Goal: Information Seeking & Learning: Learn about a topic

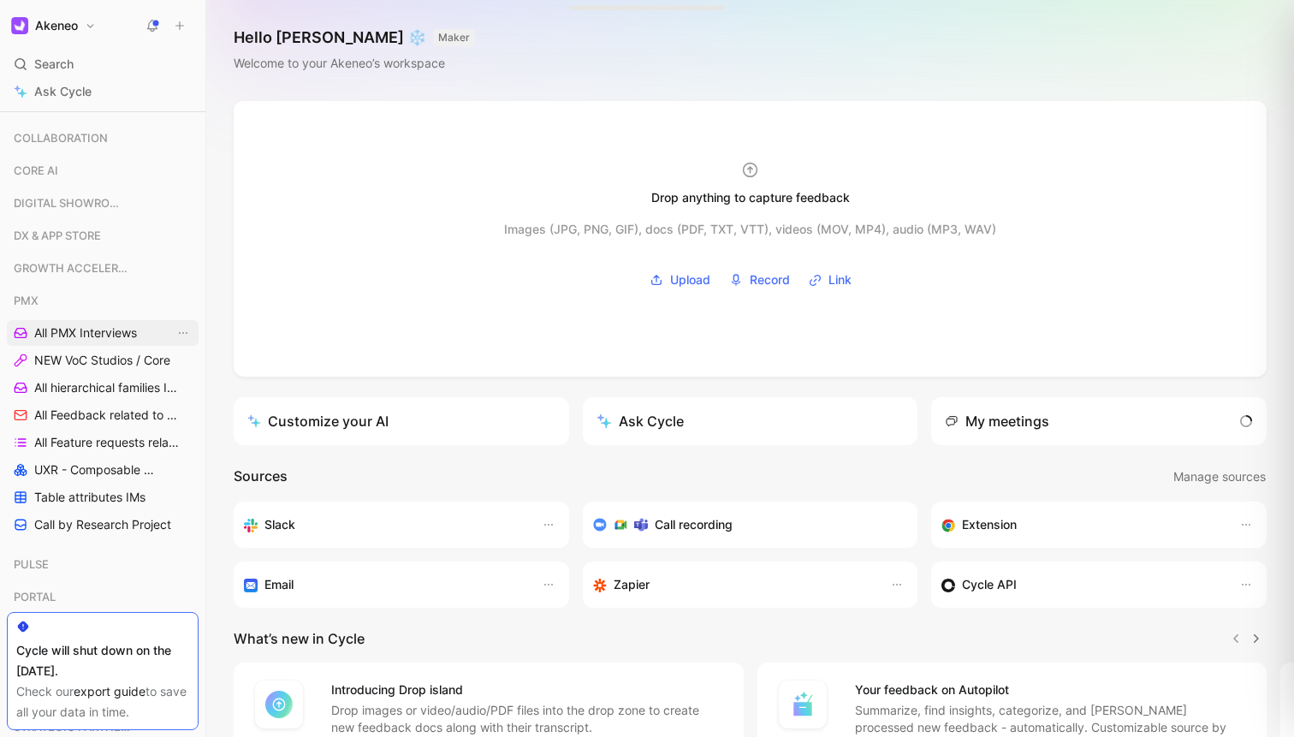
click at [72, 337] on span "All PMX Interviews" at bounding box center [85, 332] width 103 height 17
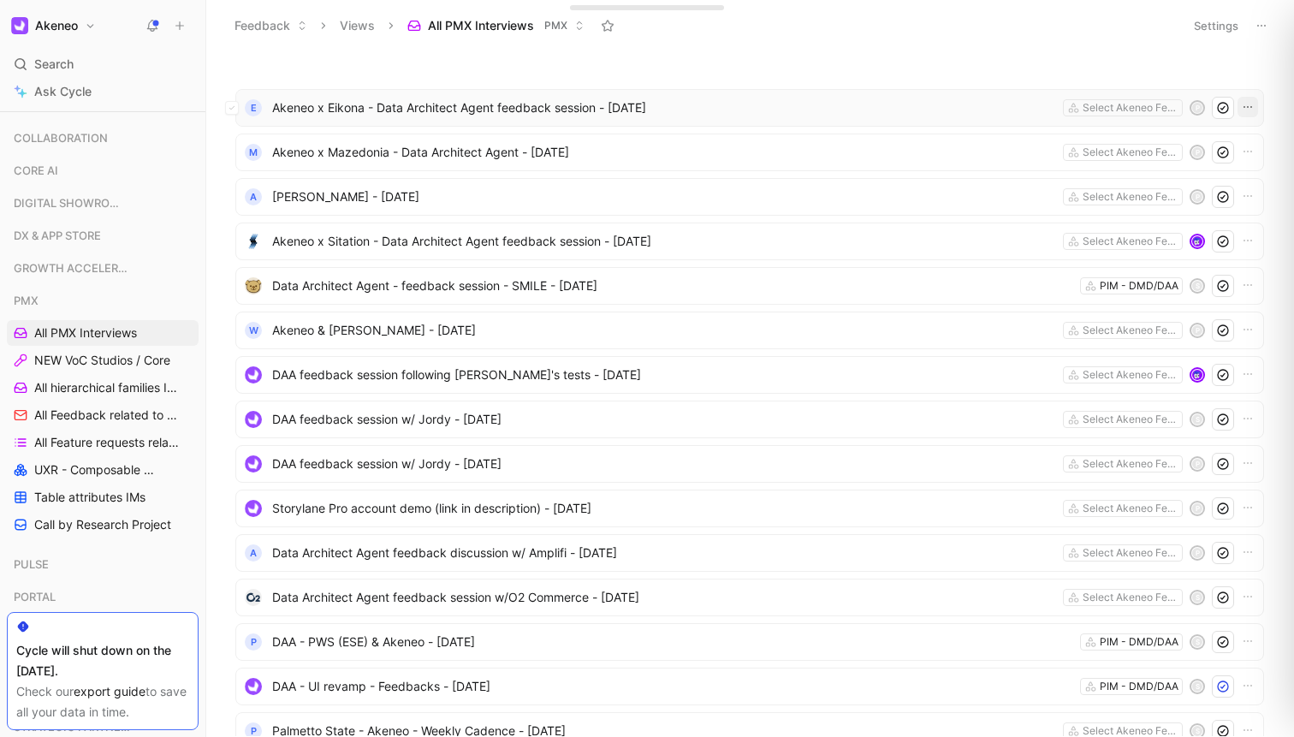
click at [1246, 107] on icon "button" at bounding box center [1248, 107] width 14 height 14
click at [1263, 27] on icon at bounding box center [1261, 26] width 14 height 14
click at [1189, 86] on span "Export in CSV" at bounding box center [1175, 87] width 77 height 15
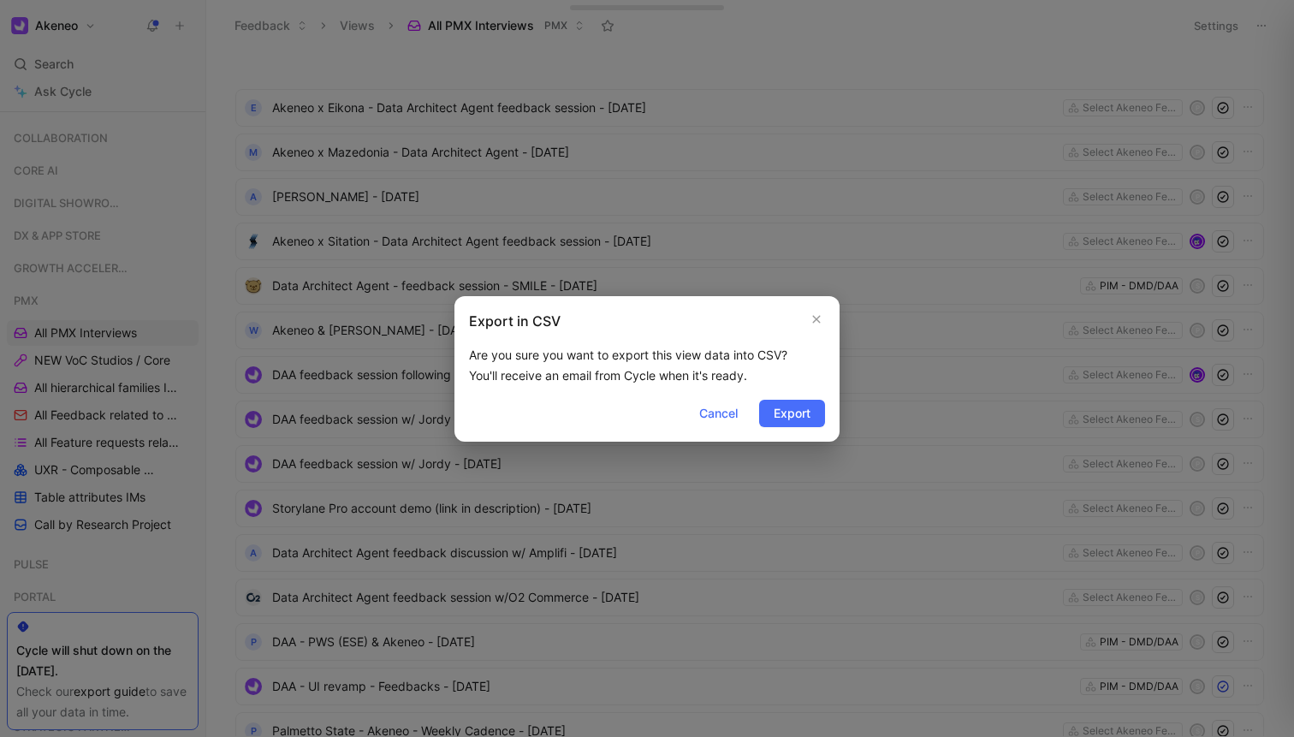
click at [827, 409] on div "Export in CSV Are you sure you want to export this view data into CSV? You'll r…" at bounding box center [646, 368] width 385 height 145
click at [799, 416] on span "Export" at bounding box center [792, 413] width 37 height 21
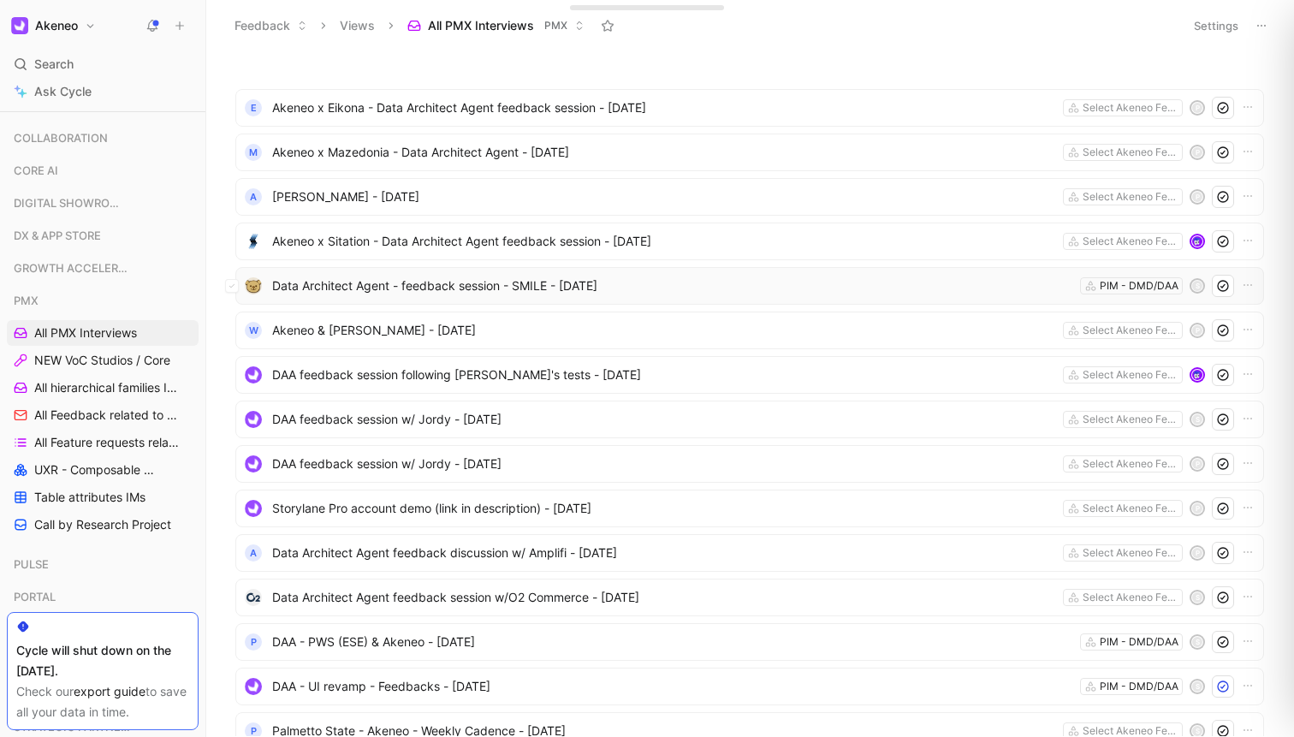
click at [597, 283] on span "Data Architect Agent - feedback session - SMILE - [DATE]" at bounding box center [672, 286] width 801 height 21
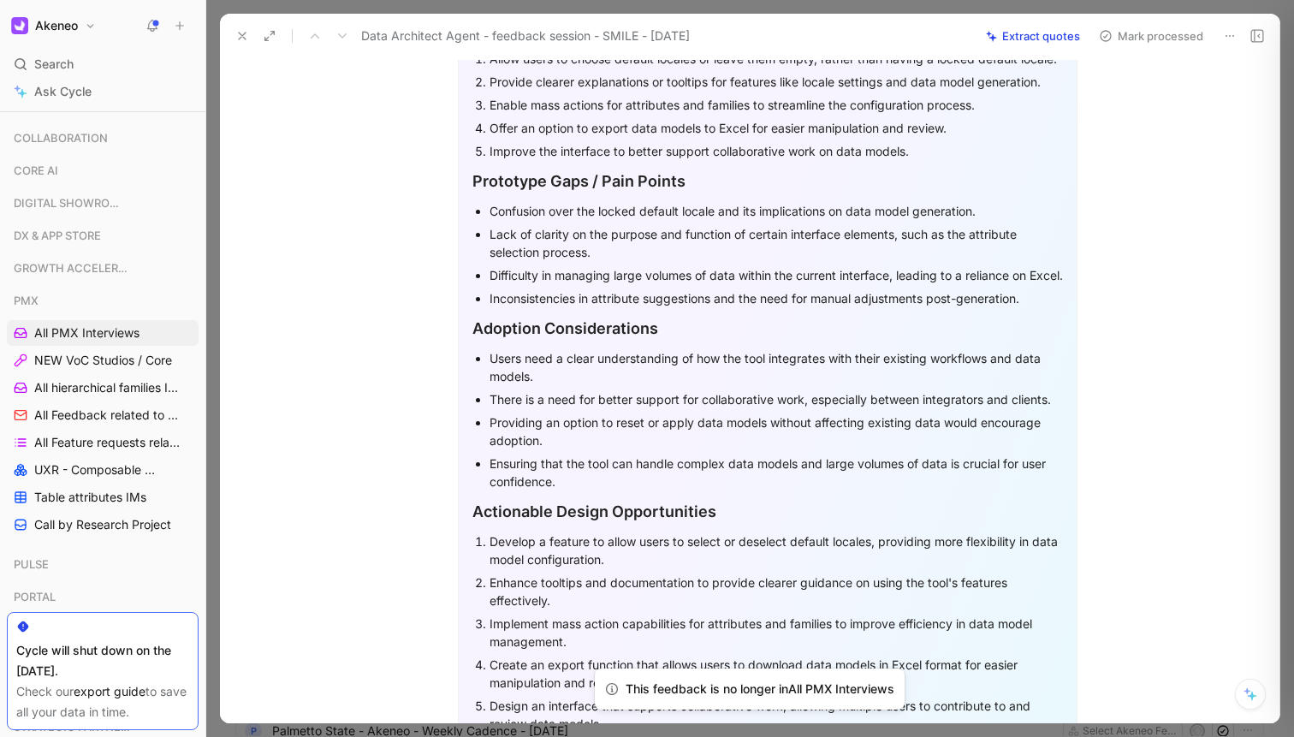
scroll to position [952, 0]
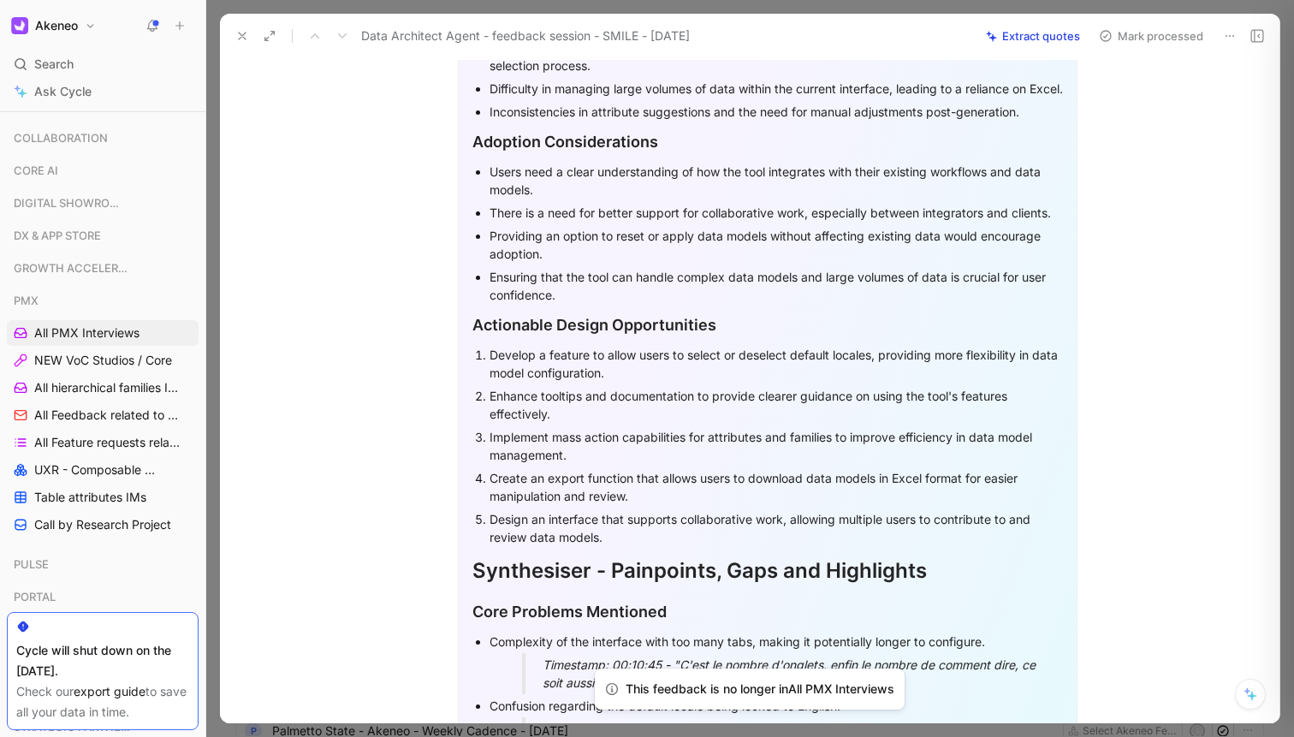
click at [757, 306] on p "Ensuring that the tool can handle complex data models and large volumes of data…" at bounding box center [775, 285] width 573 height 41
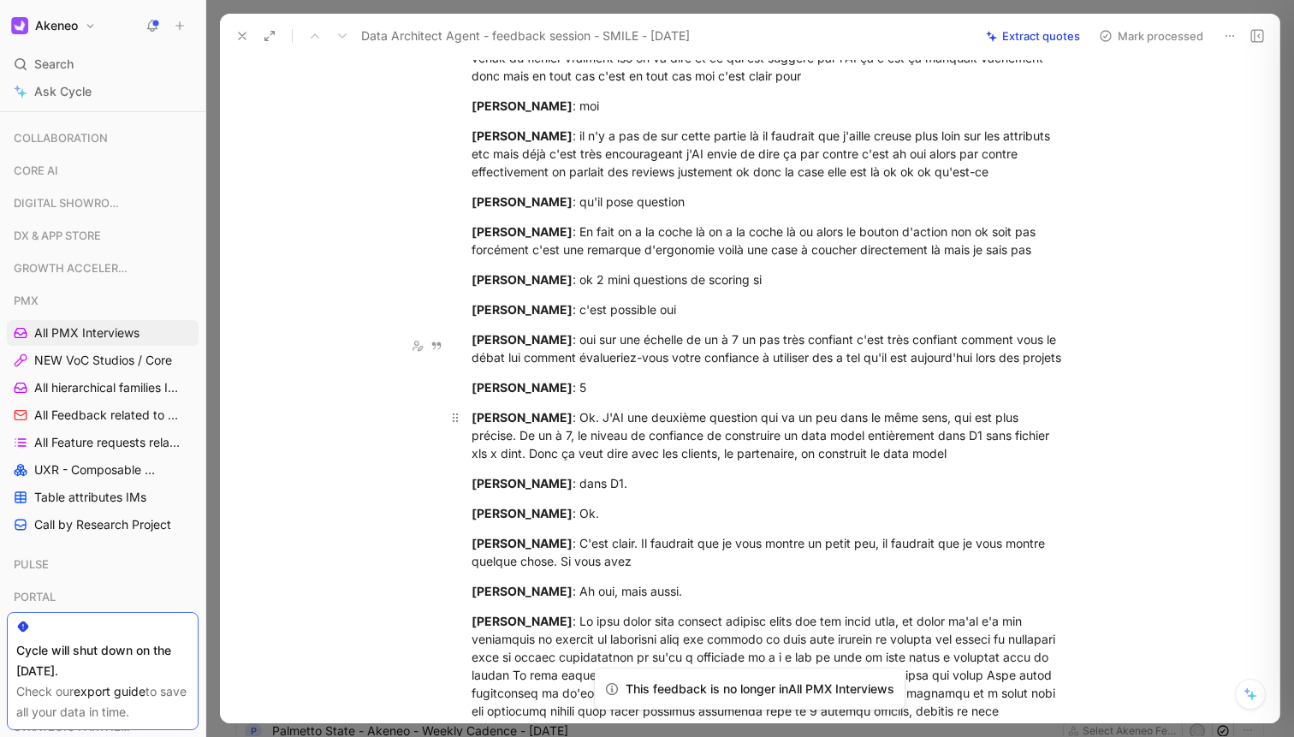
click at [1042, 408] on div "Samir Boulil : Ok. J'AI une deuxième question qui va un peu dans le même sens, …" at bounding box center [767, 435] width 592 height 54
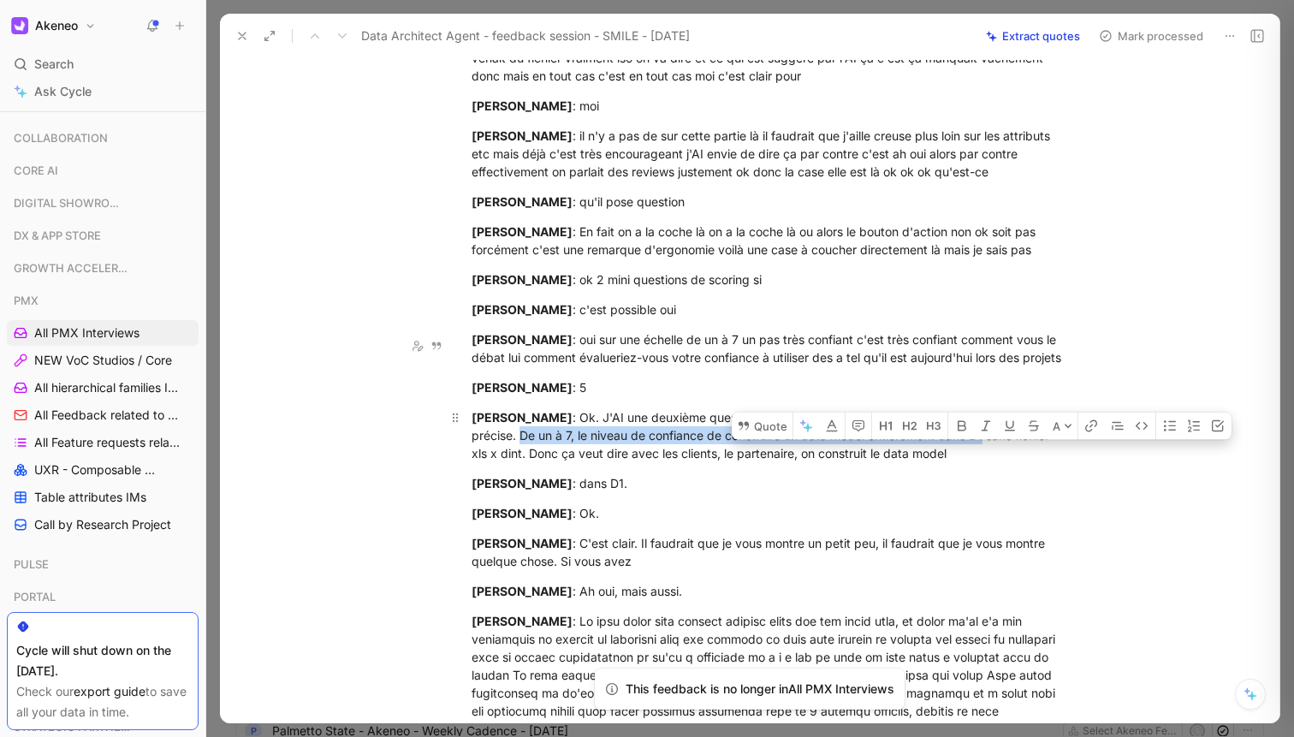
drag, startPoint x: 1042, startPoint y: 375, endPoint x: 912, endPoint y: 396, distance: 131.8
click at [913, 408] on div "Samir Boulil : Ok. J'AI une deuxième question qui va un peu dans le même sens, …" at bounding box center [767, 435] width 592 height 54
copy div "De un à 7, le niveau de confiance de construire un data model entièrement dans …"
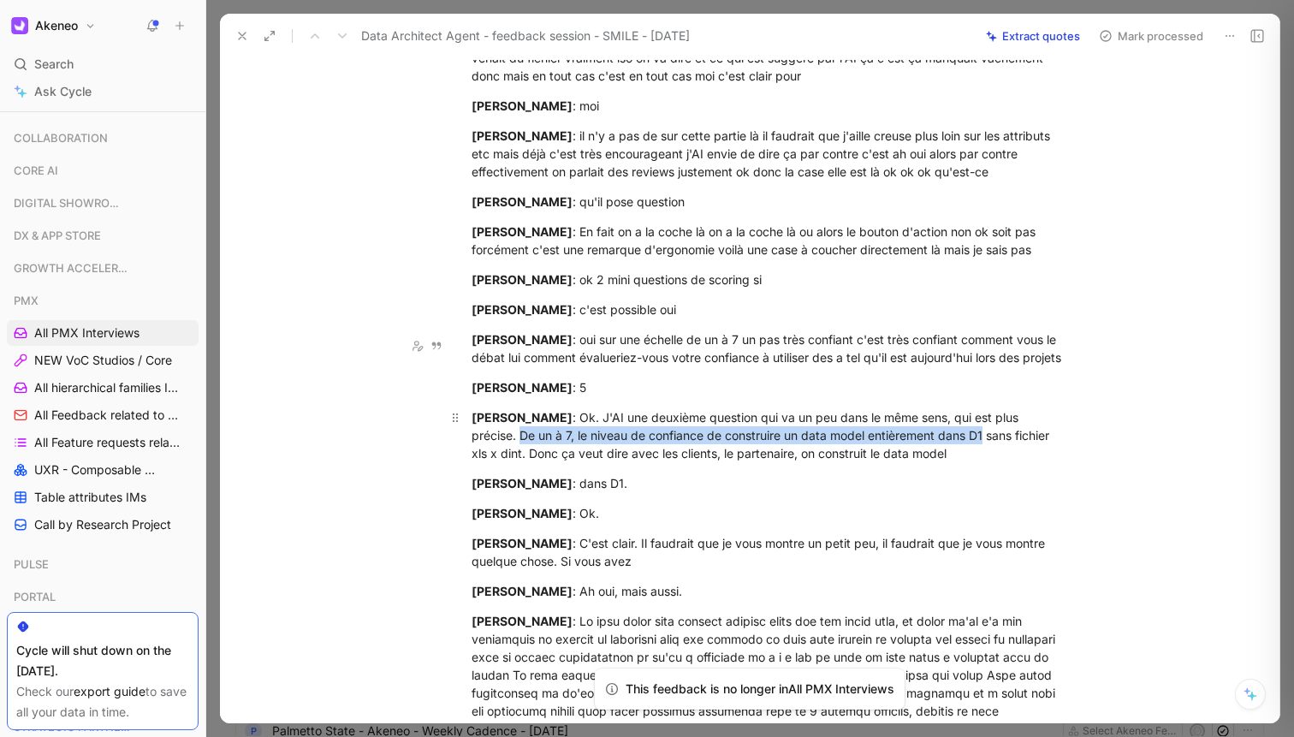
click at [871, 411] on div "Samir Boulil : Ok. J'AI une deuxième question qui va un peu dans le même sens, …" at bounding box center [767, 435] width 592 height 54
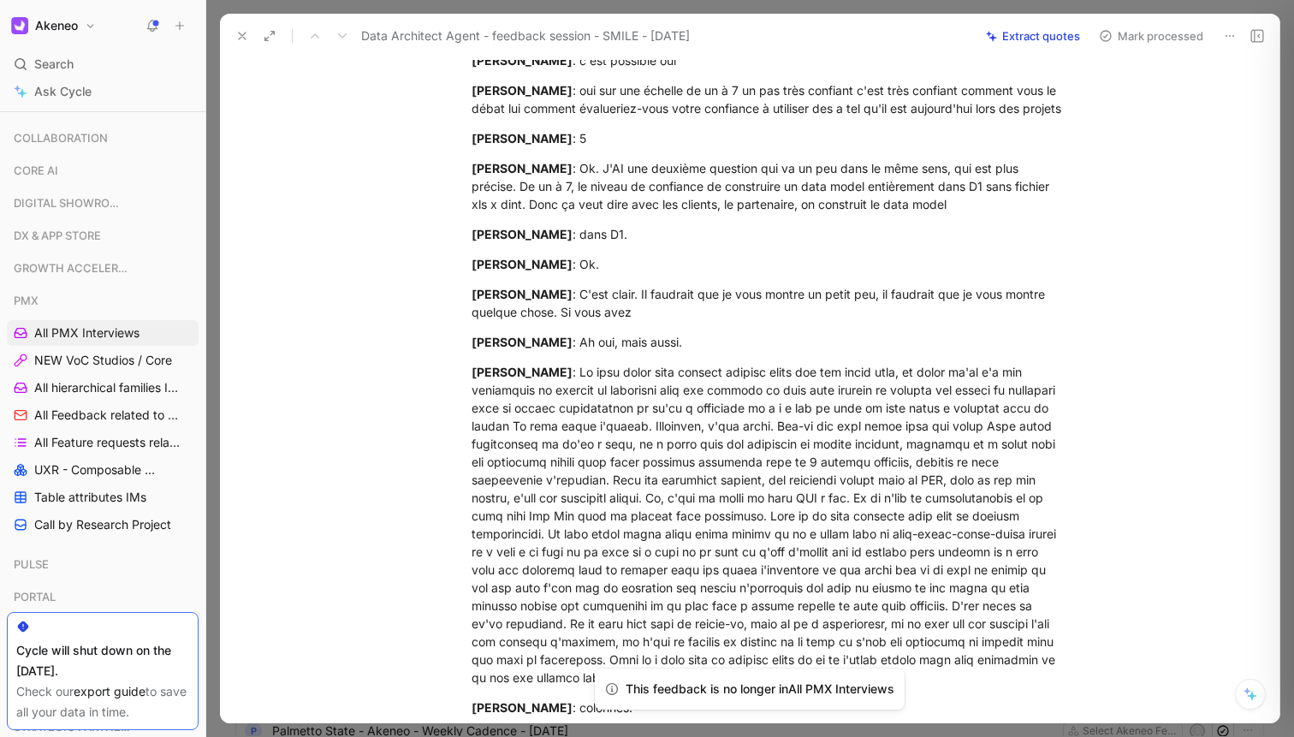
scroll to position [20013, 0]
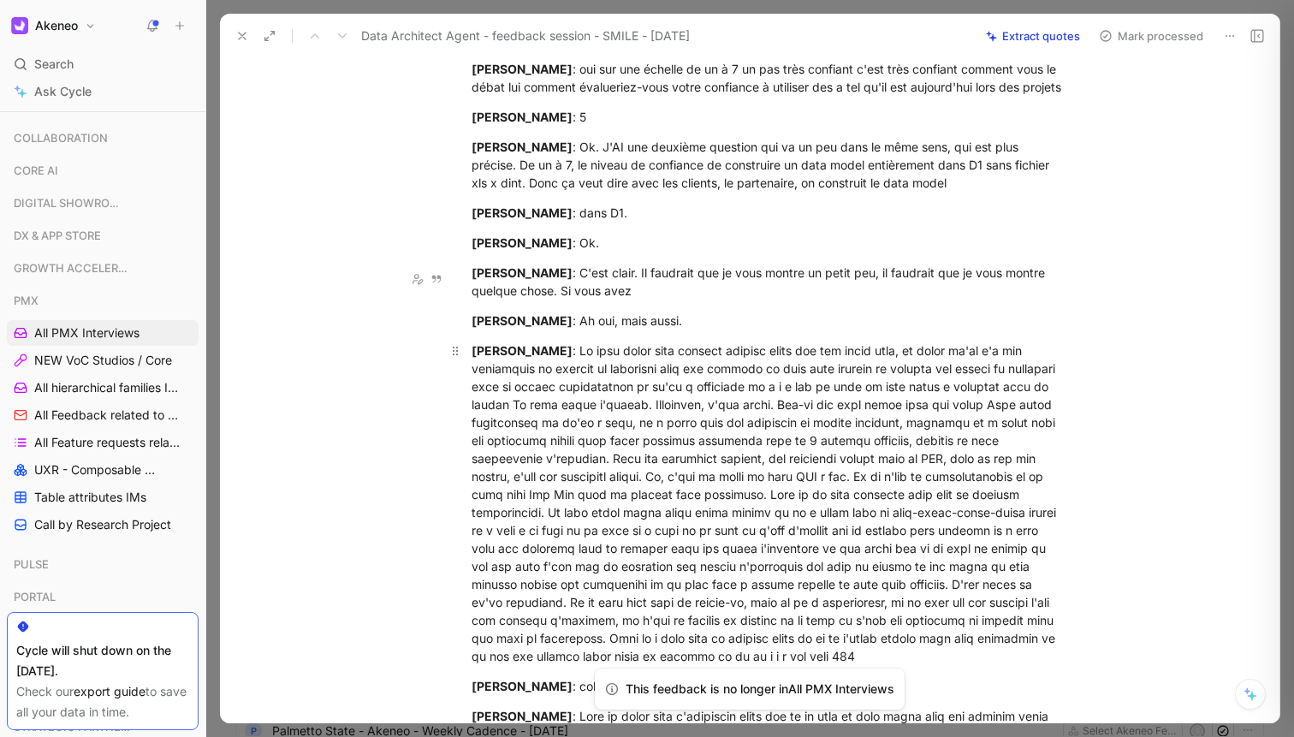
click at [604, 427] on div "Carine GUILLERY" at bounding box center [767, 502] width 592 height 323
click at [613, 412] on div "Carine GUILLERY" at bounding box center [767, 502] width 592 height 323
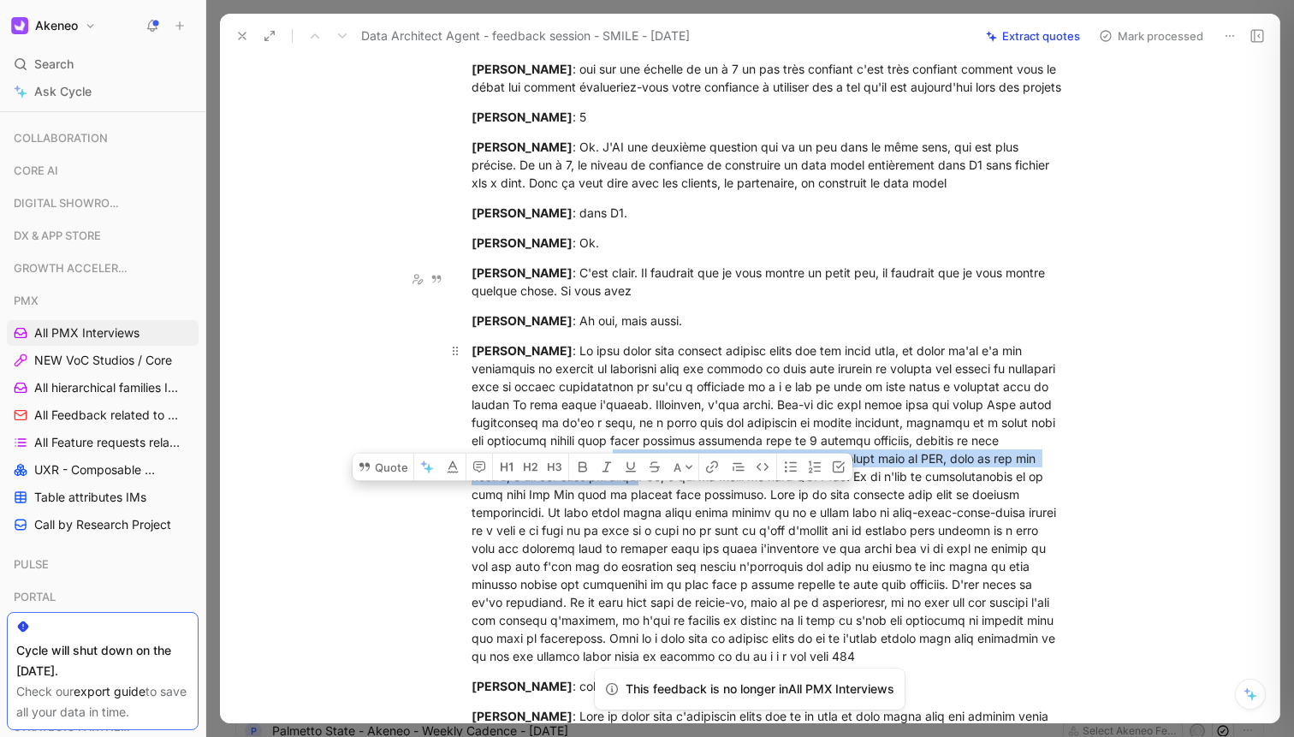
drag, startPoint x: 613, startPoint y: 412, endPoint x: 599, endPoint y: 431, distance: 23.3
click at [600, 430] on div "Carine GUILLERY" at bounding box center [767, 502] width 592 height 323
click at [612, 432] on div "Carine GUILLERY" at bounding box center [767, 502] width 592 height 323
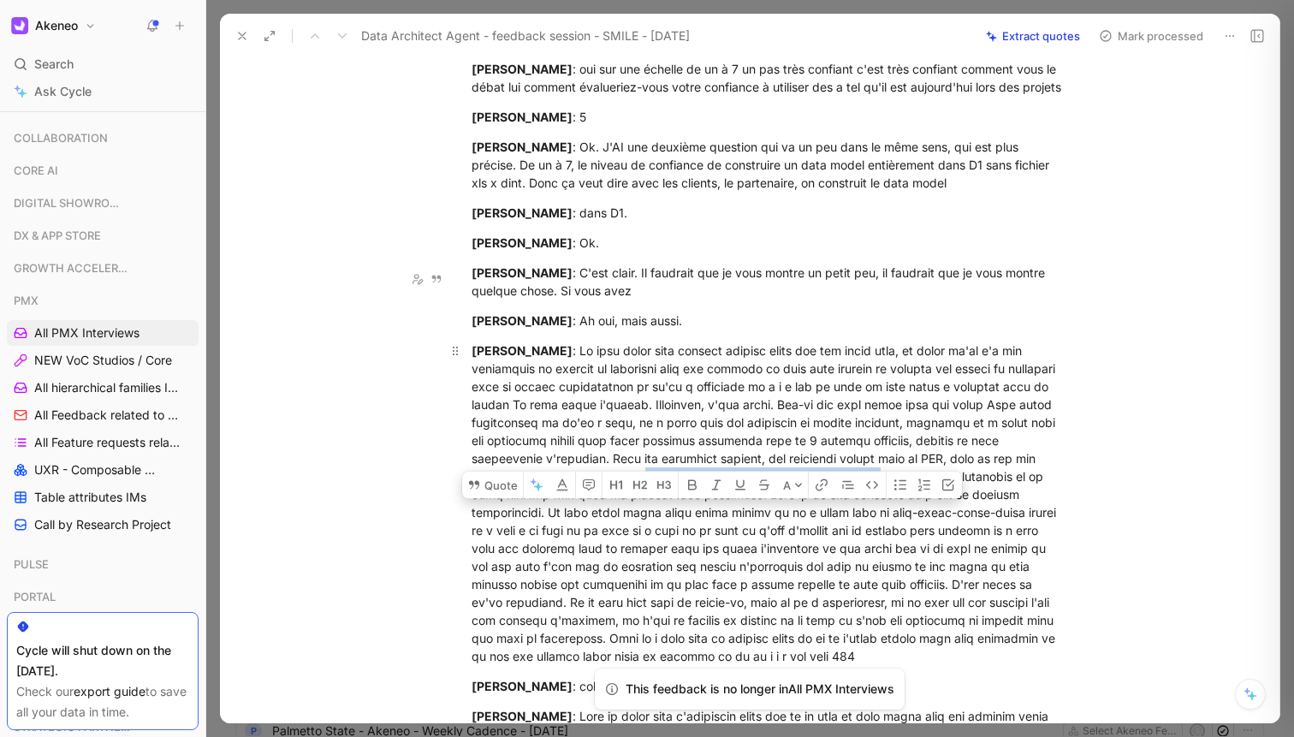
drag, startPoint x: 612, startPoint y: 432, endPoint x: 835, endPoint y: 424, distance: 223.5
click at [835, 424] on div "Carine GUILLERY" at bounding box center [767, 502] width 592 height 323
click at [818, 430] on div "Carine GUILLERY" at bounding box center [767, 502] width 592 height 323
drag, startPoint x: 818, startPoint y: 430, endPoint x: 718, endPoint y: 443, distance: 100.9
click at [719, 444] on div "Carine GUILLERY" at bounding box center [767, 502] width 592 height 323
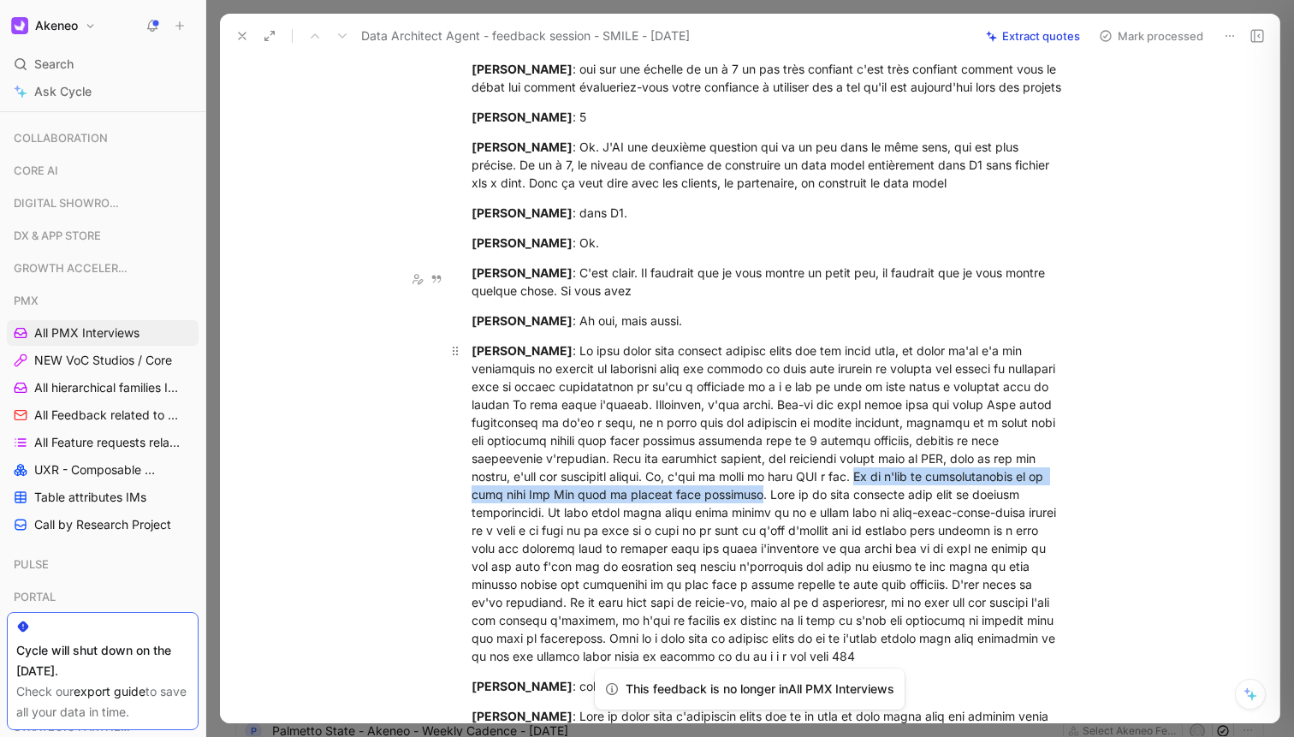
click at [737, 445] on div "Carine GUILLERY" at bounding box center [767, 502] width 592 height 323
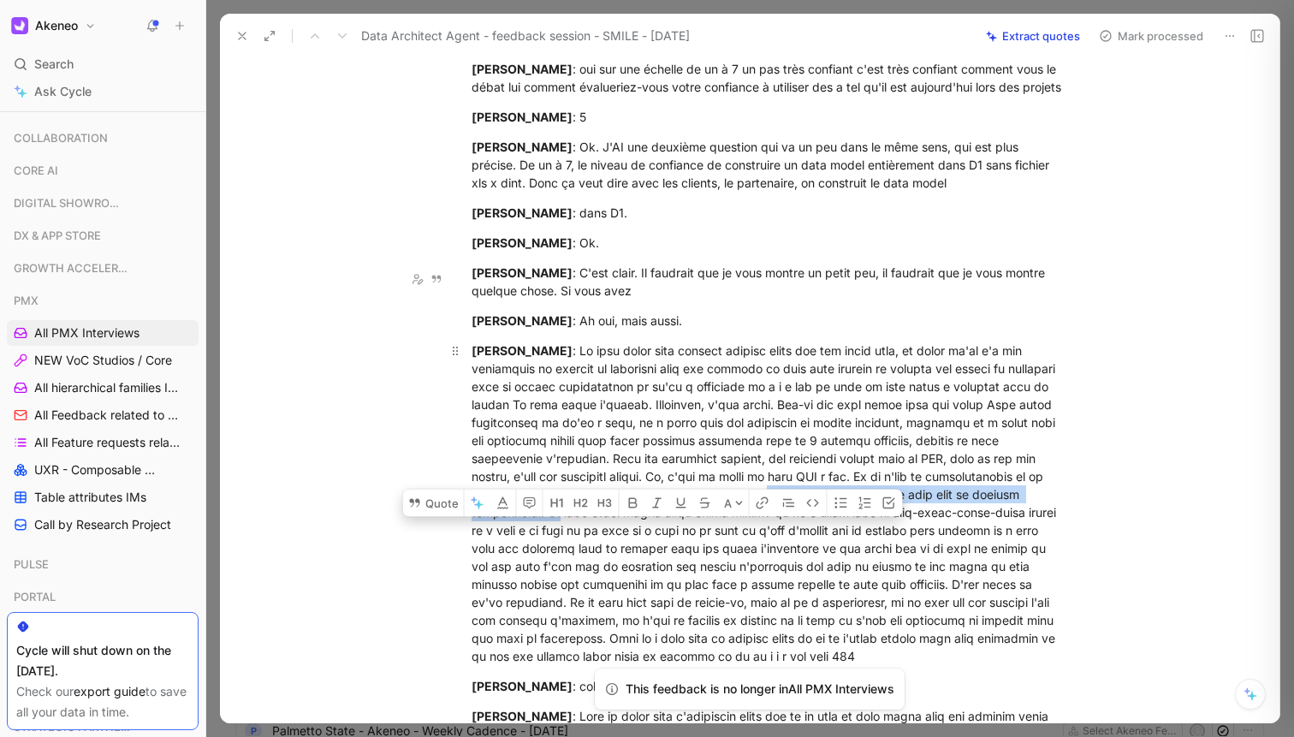
drag, startPoint x: 737, startPoint y: 445, endPoint x: 555, endPoint y: 471, distance: 183.3
click at [555, 472] on div "Carine GUILLERY" at bounding box center [767, 502] width 592 height 323
click at [554, 469] on div "Carine GUILLERY" at bounding box center [767, 502] width 592 height 323
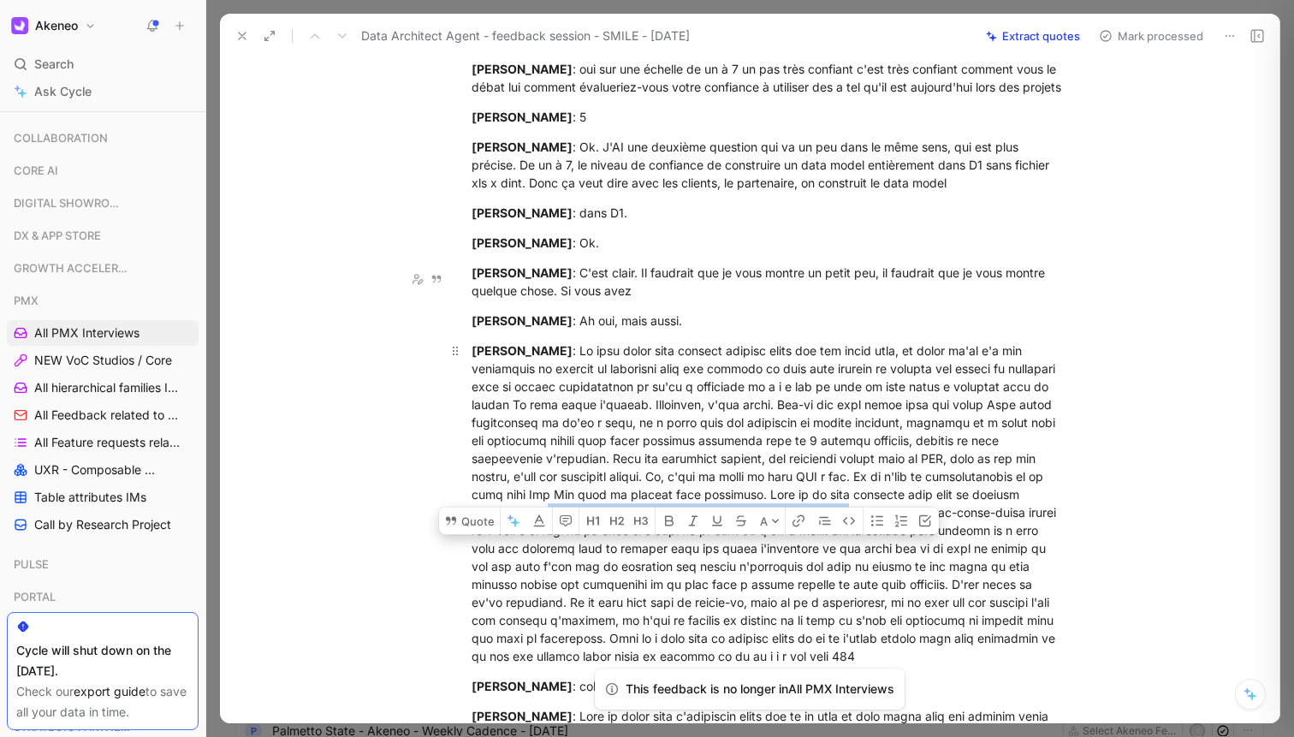
drag, startPoint x: 554, startPoint y: 469, endPoint x: 805, endPoint y: 468, distance: 250.7
click at [805, 468] on div "Carine GUILLERY" at bounding box center [767, 502] width 592 height 323
click at [717, 352] on div "Carine GUILLERY" at bounding box center [767, 502] width 592 height 323
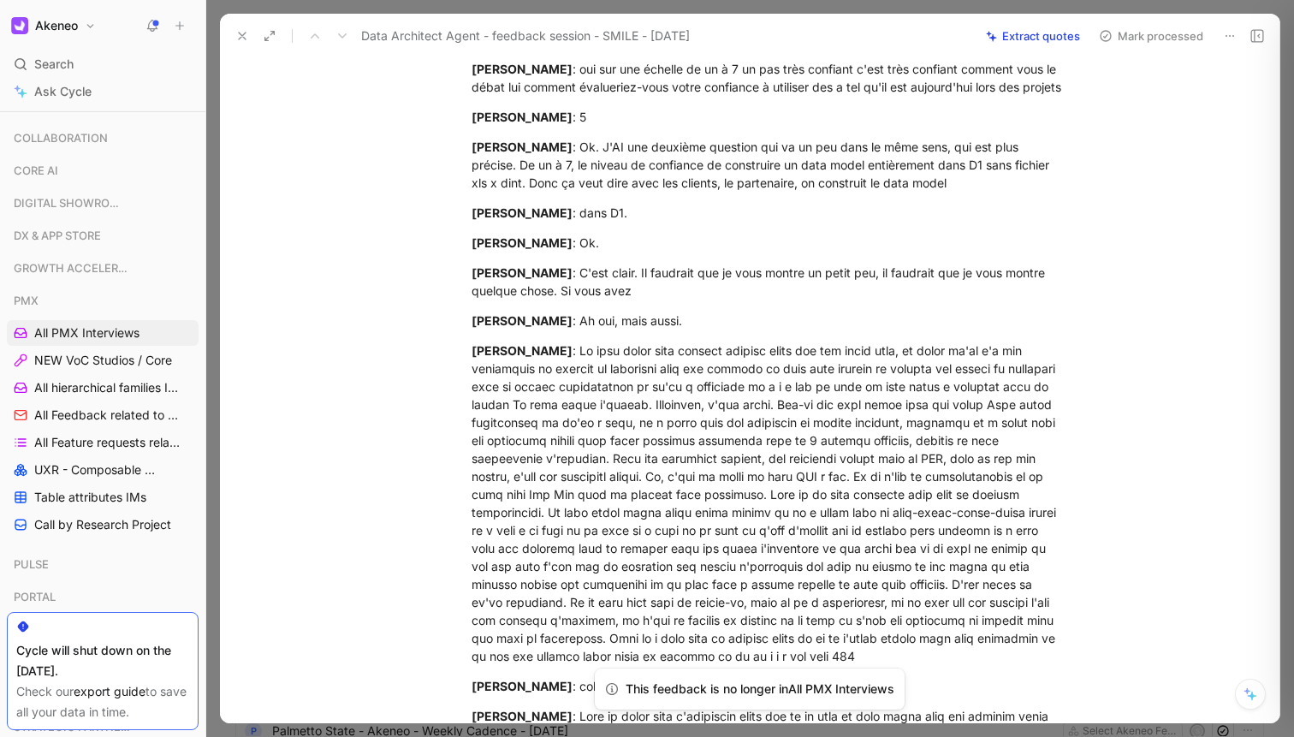
click at [598, 4] on div at bounding box center [750, 368] width 1088 height 737
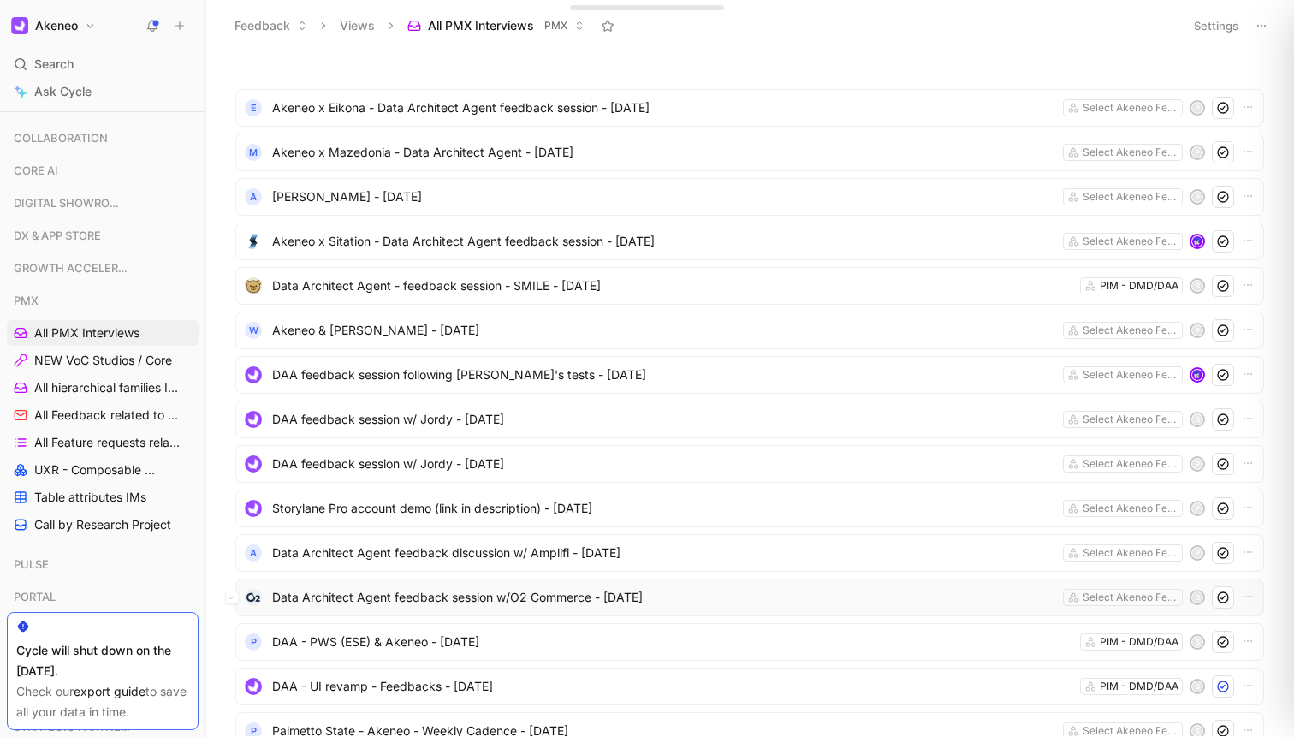
click at [442, 591] on span "Data Architect Agent feedback session w/O2 Commerce - [DATE]" at bounding box center [664, 597] width 784 height 21
click at [465, 555] on span "Data Architect Agent feedback discussion w/ Amplifi - [DATE]" at bounding box center [664, 553] width 784 height 21
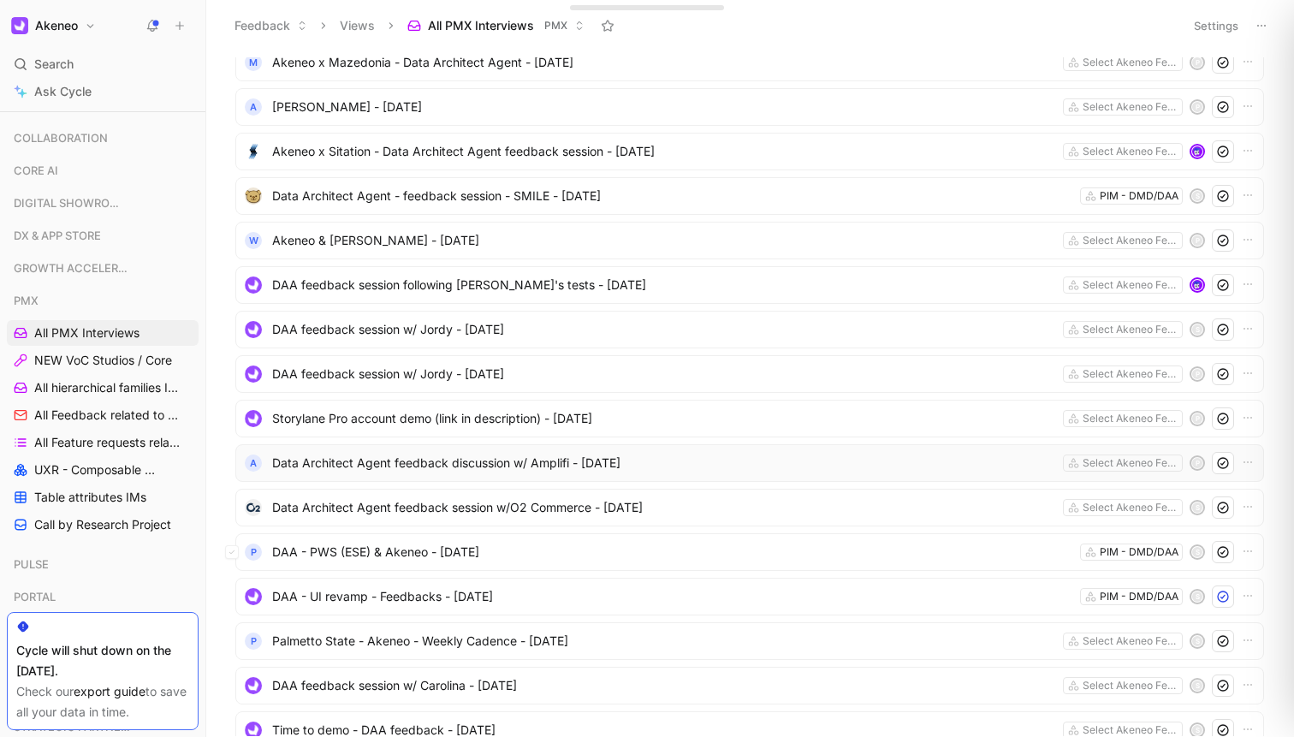
scroll to position [82, 0]
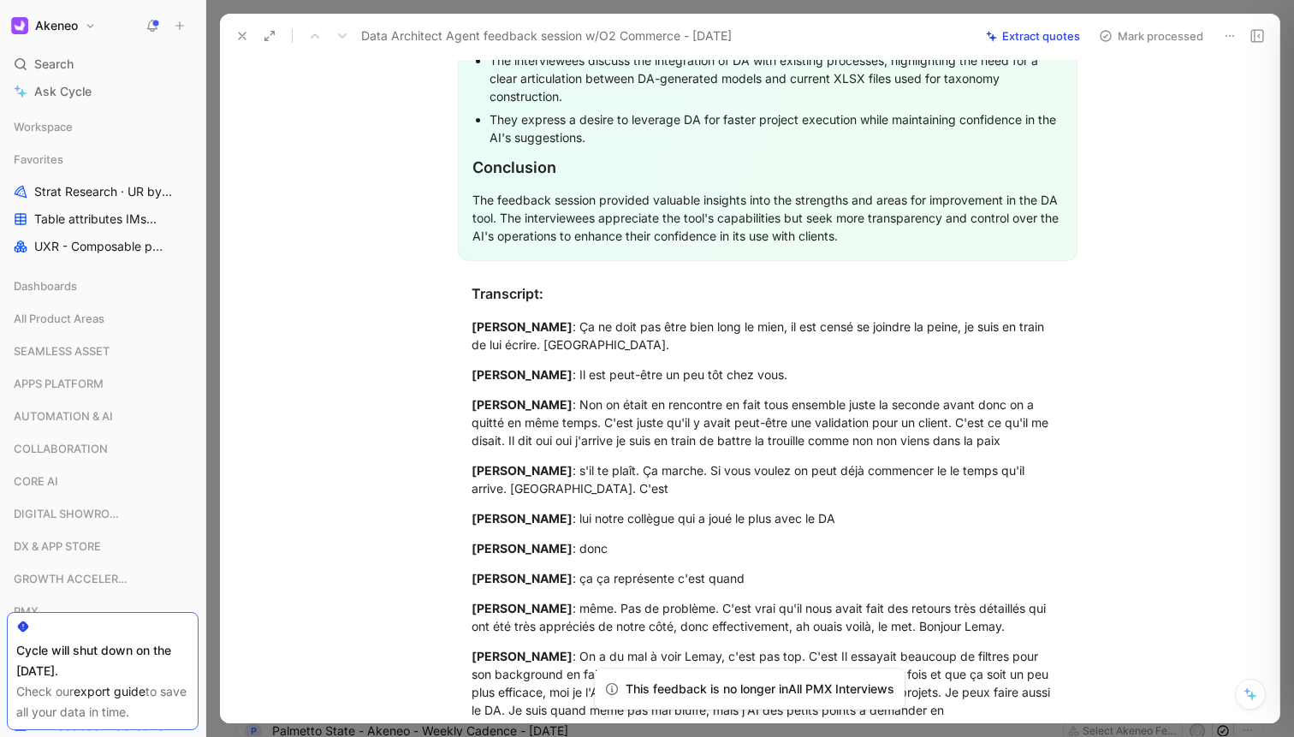
scroll to position [4652, 0]
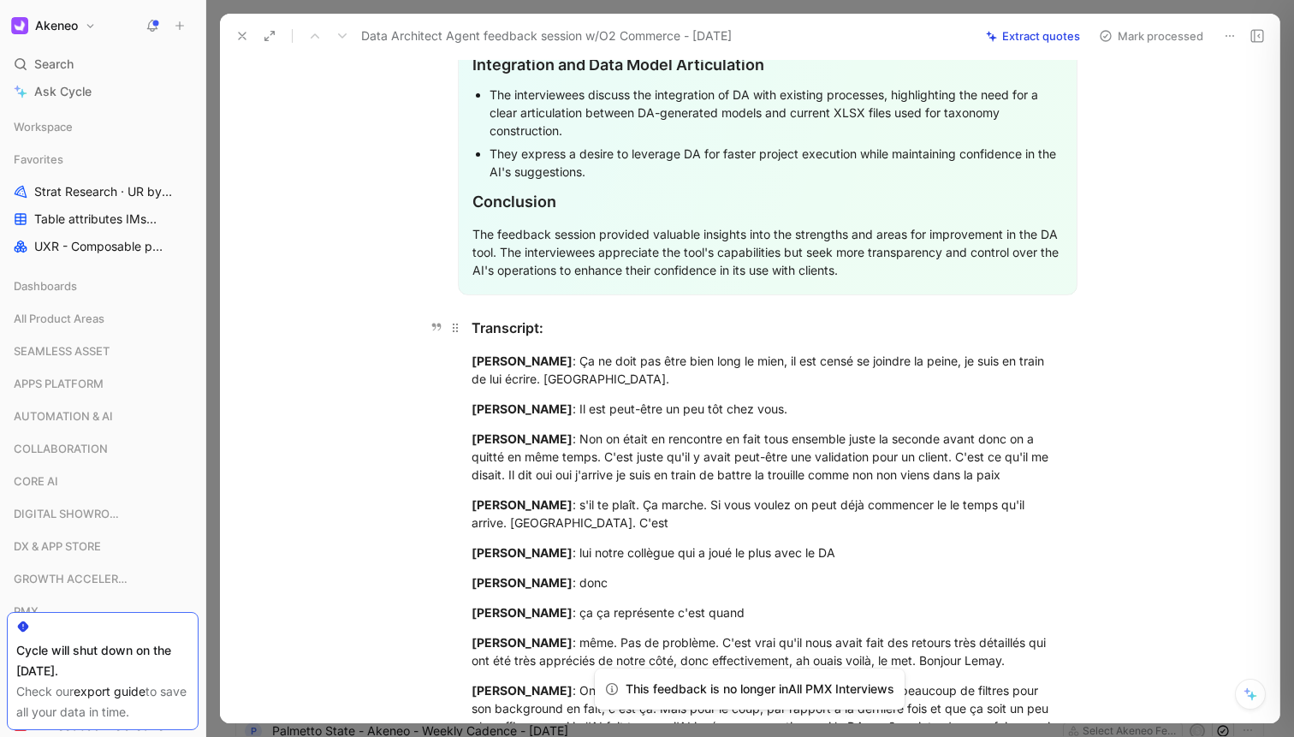
click at [509, 328] on div "Transcript:" at bounding box center [767, 327] width 592 height 21
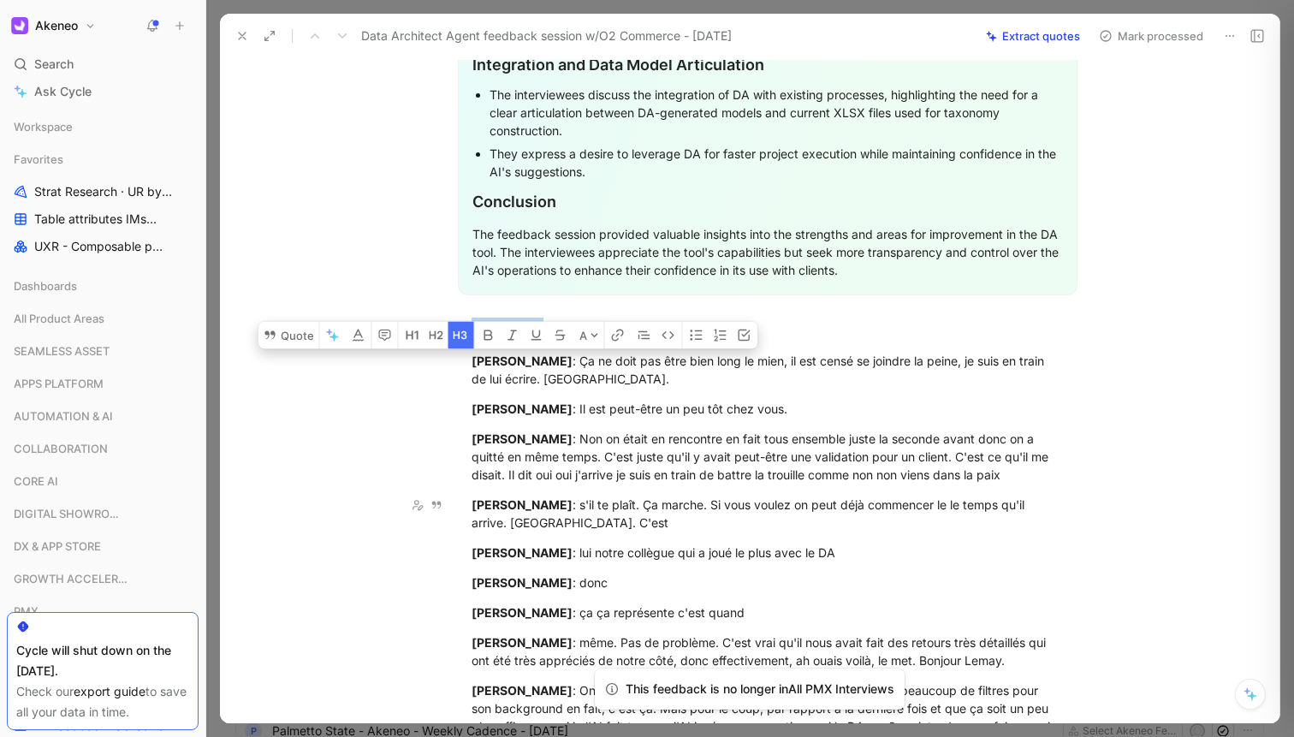
drag, startPoint x: 509, startPoint y: 328, endPoint x: 800, endPoint y: 736, distance: 501.2
click at [800, 736] on div "Feedback Views All PMX Interviews PMX Settings E Akeneo x Eikona - Data Archite…" at bounding box center [750, 368] width 1088 height 737
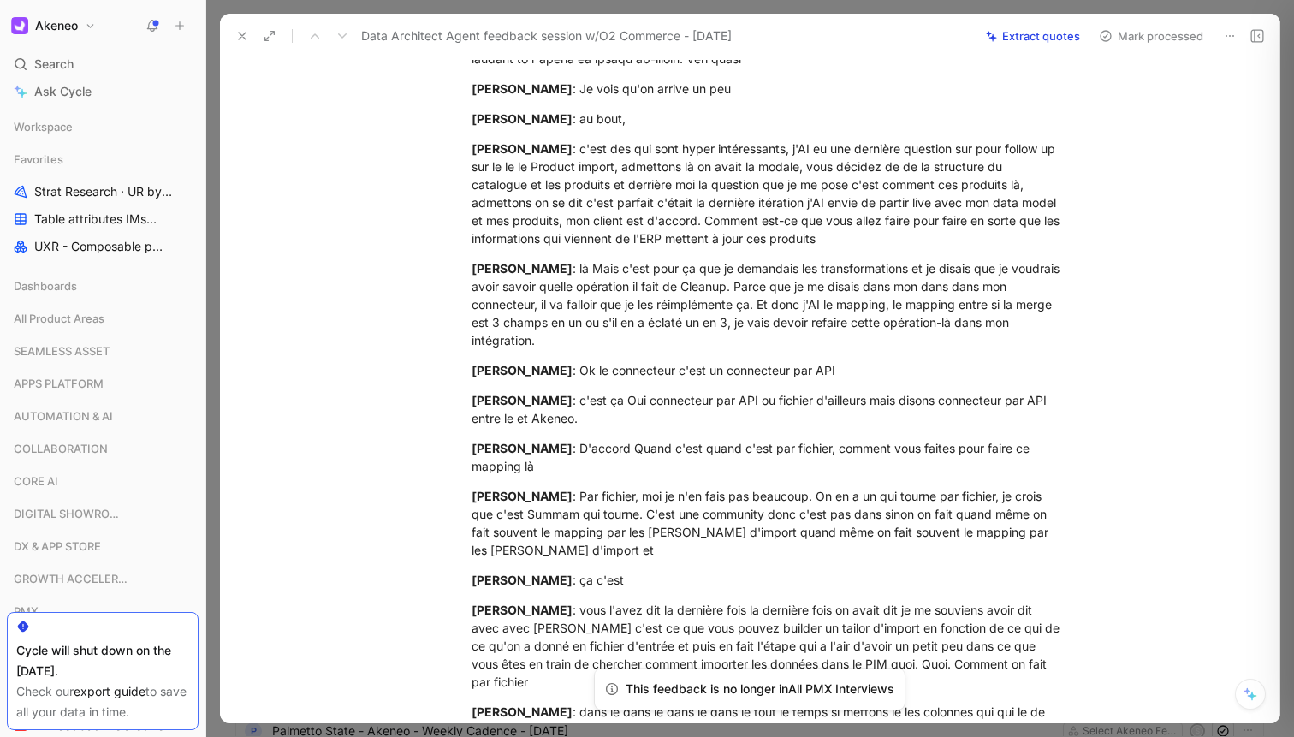
scroll to position [15362, 0]
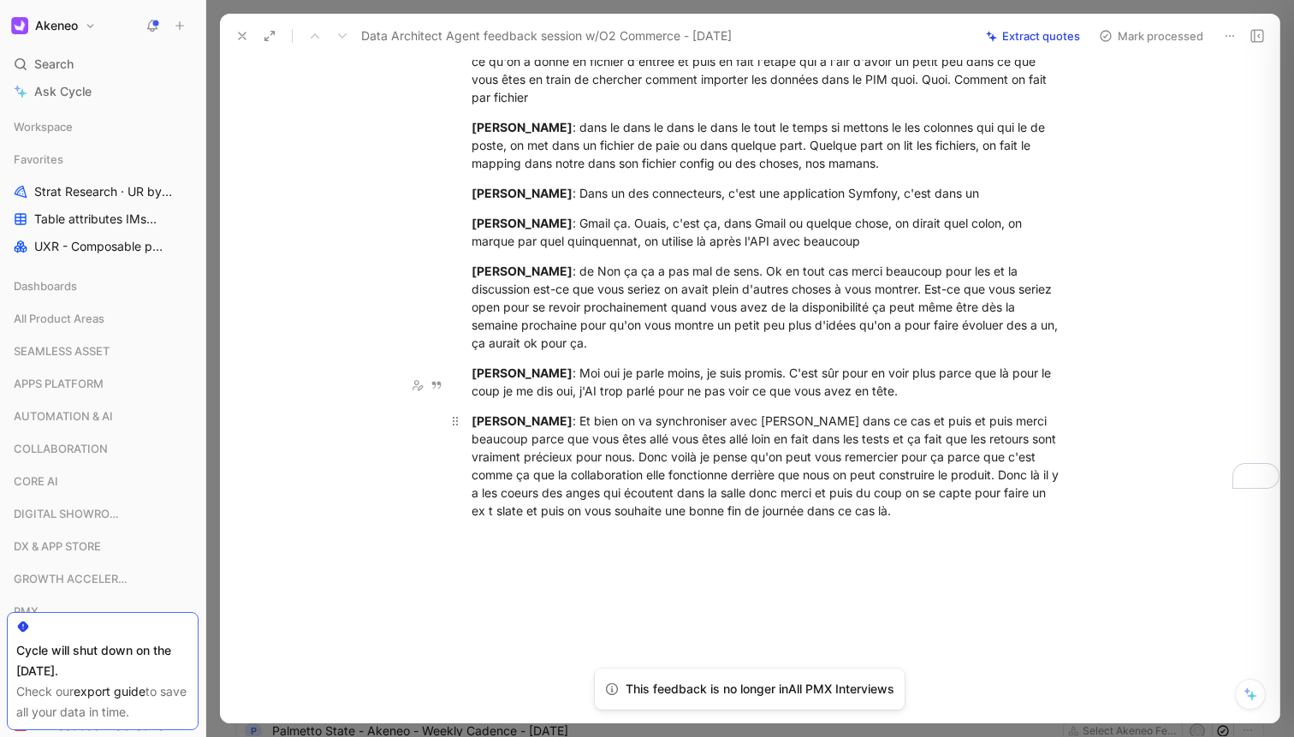
click at [922, 477] on div "Samir Boulil : Et bien on va synchroniser avec Pauline dans ce cas et puis et p…" at bounding box center [767, 466] width 592 height 108
